Goal: Find specific page/section: Find specific page/section

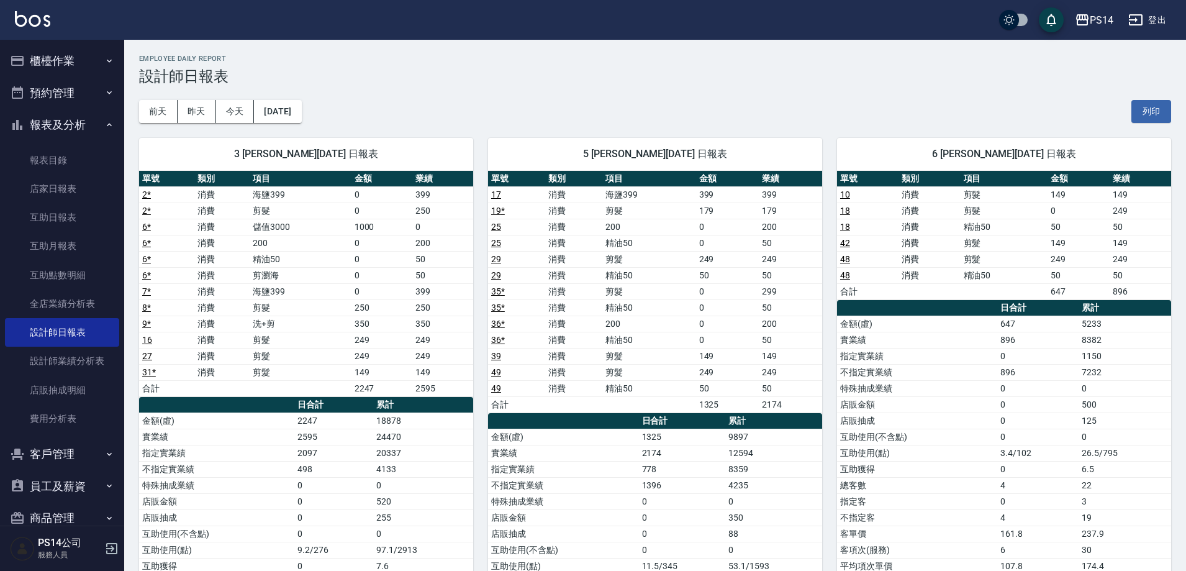
scroll to position [682, 0]
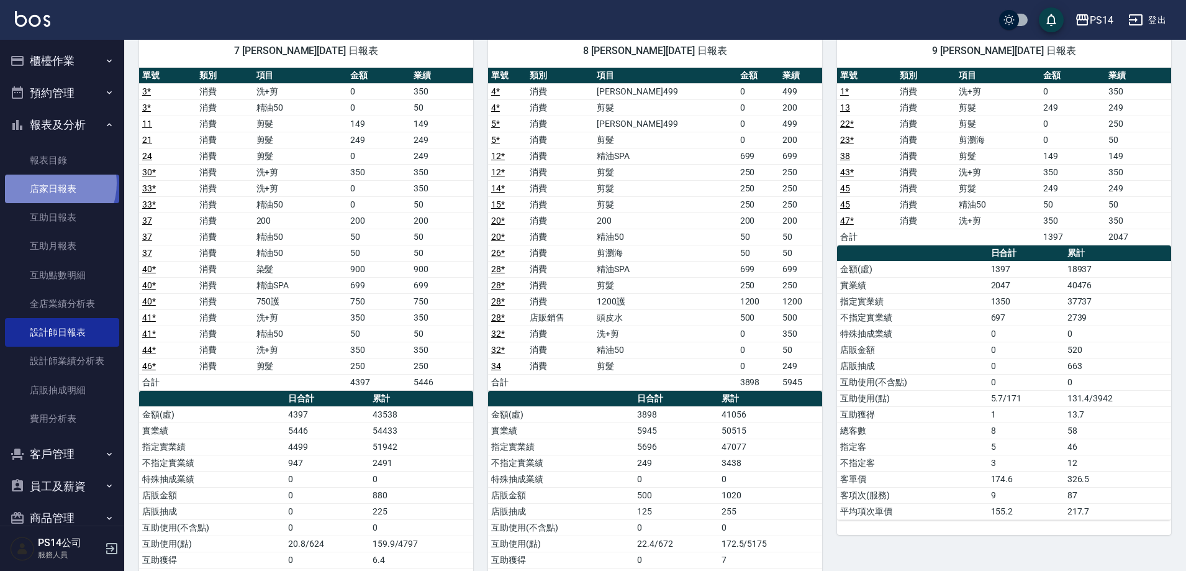
click at [48, 183] on link "店家日報表" at bounding box center [62, 188] width 114 height 29
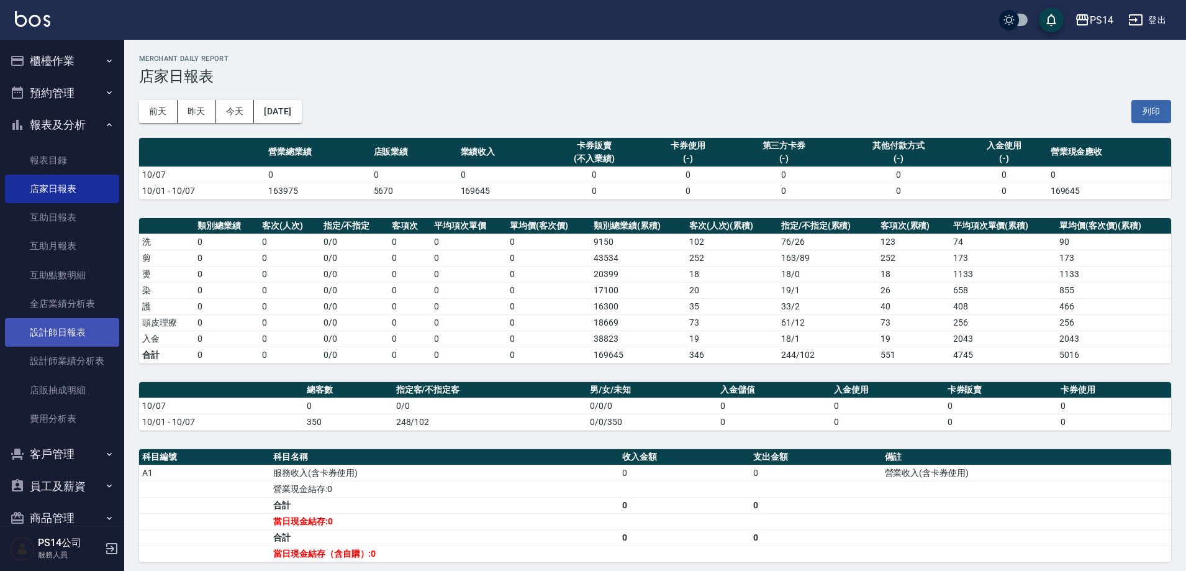
click at [80, 343] on link "設計師日報表" at bounding box center [62, 332] width 114 height 29
